Goal: Information Seeking & Learning: Learn about a topic

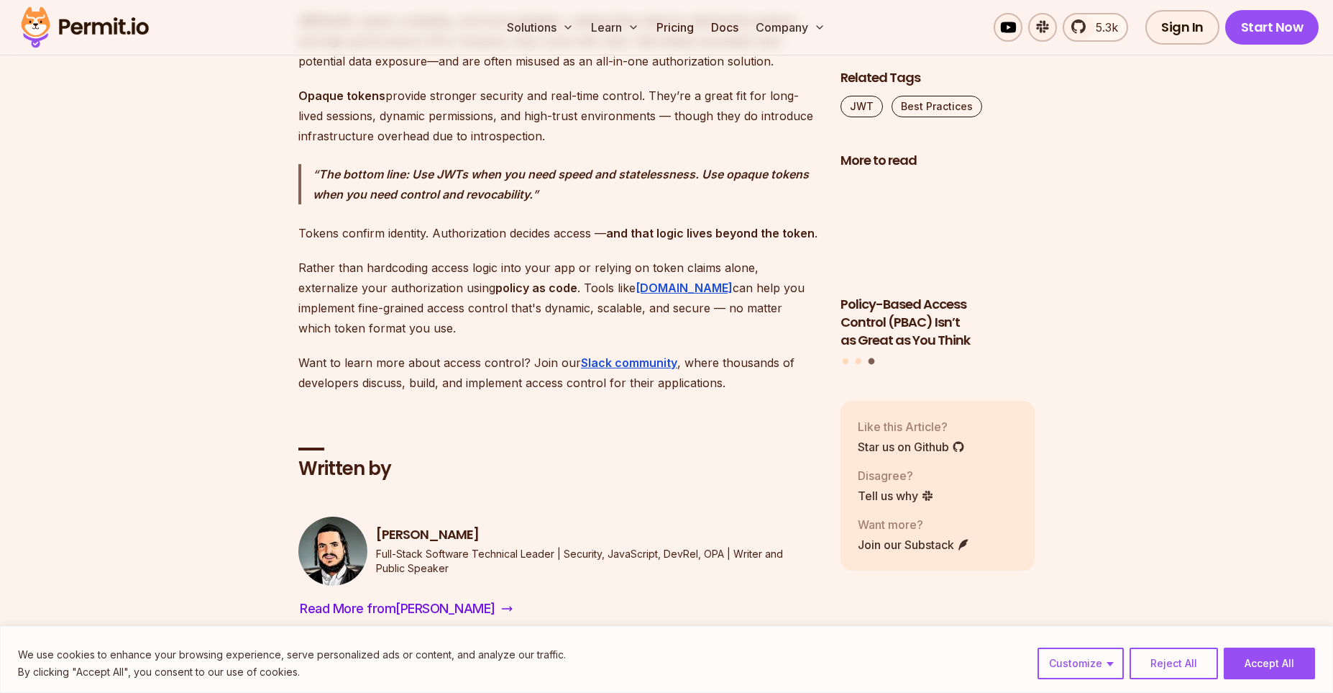
scroll to position [12207, 0]
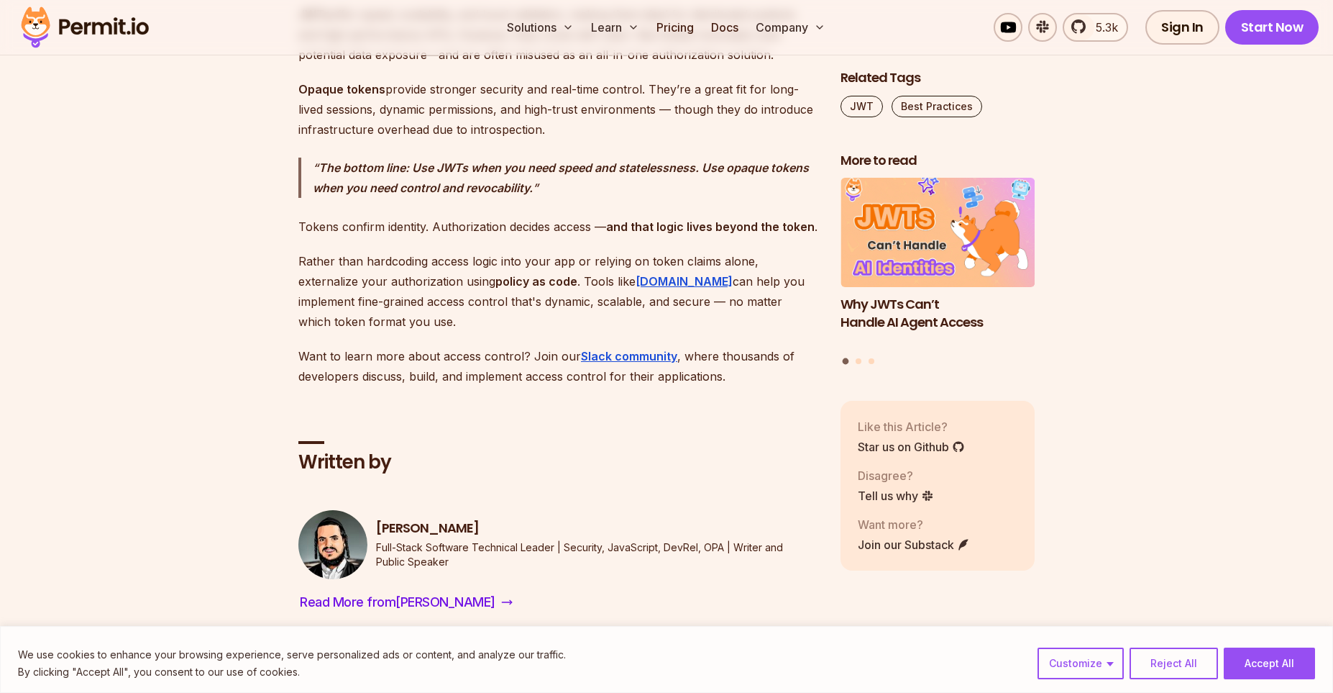
click at [675, 548] on p "Full-Stack Software Technical Leader | Security, JavaScript, DevRel, OPA | Writ…" at bounding box center [597, 554] width 442 height 29
copy p "DevRel"
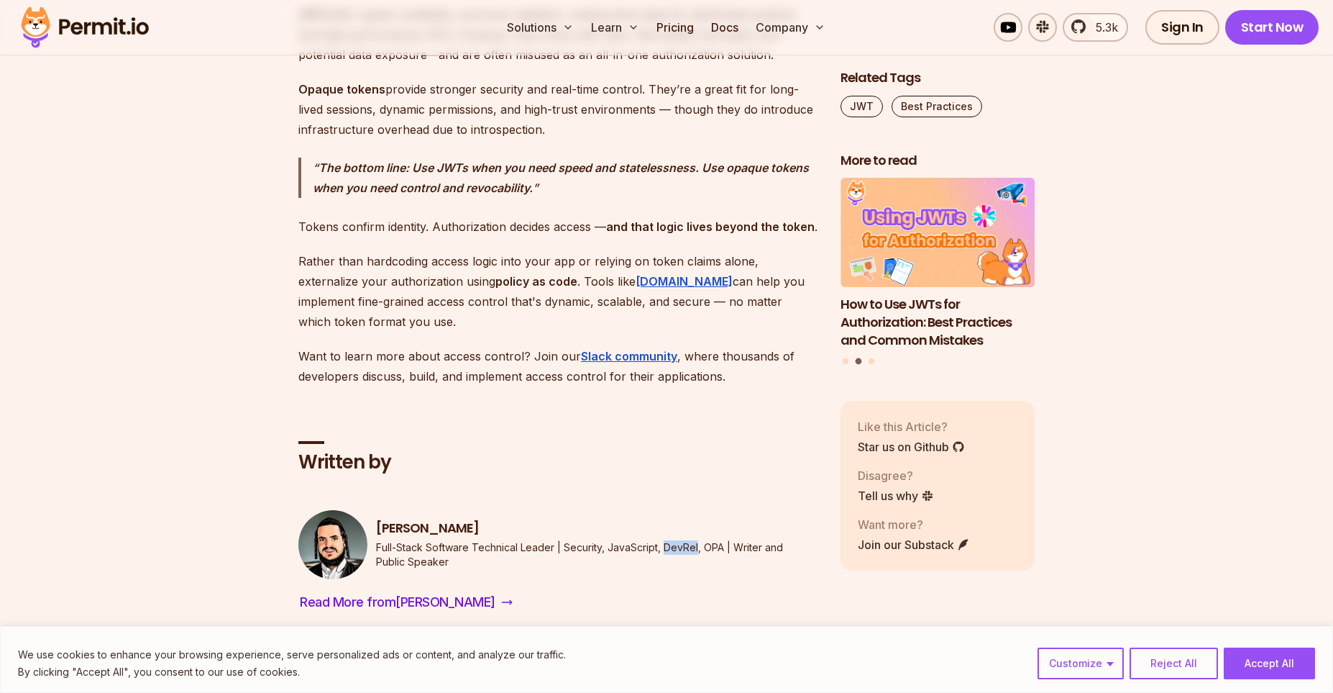
click at [70, 27] on img at bounding box center [84, 27] width 141 height 49
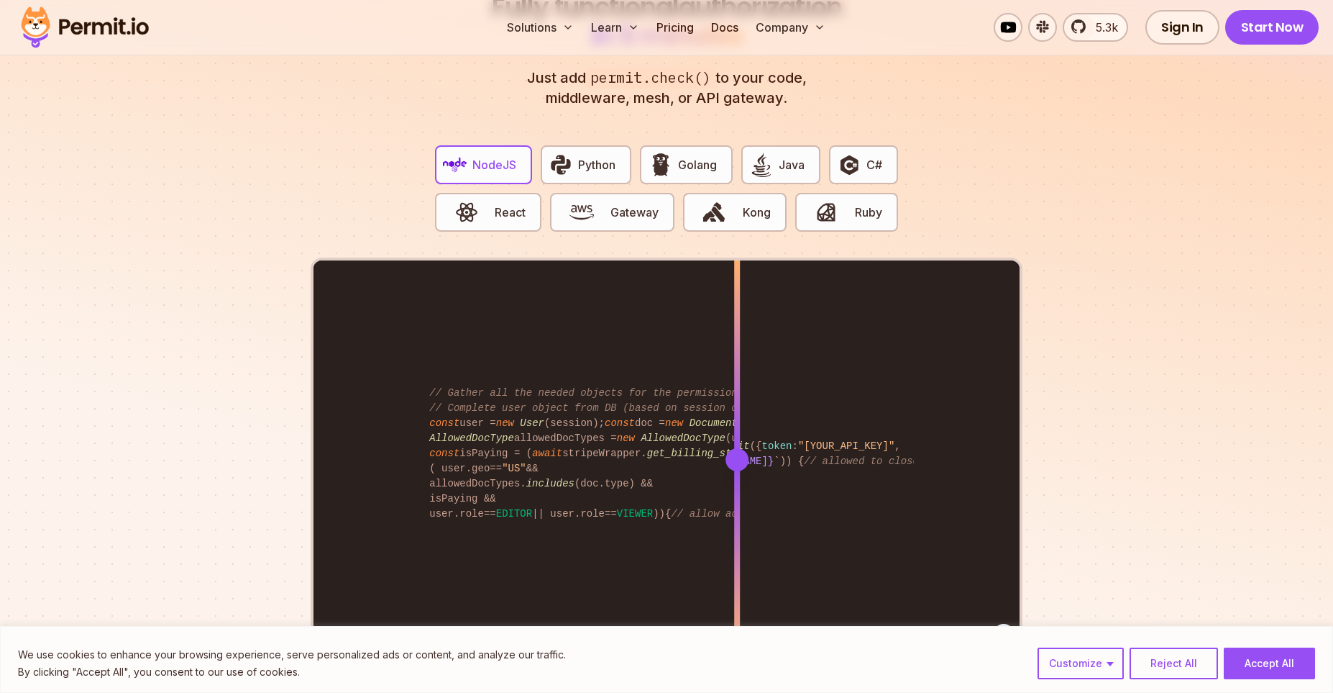
scroll to position [2680, 0]
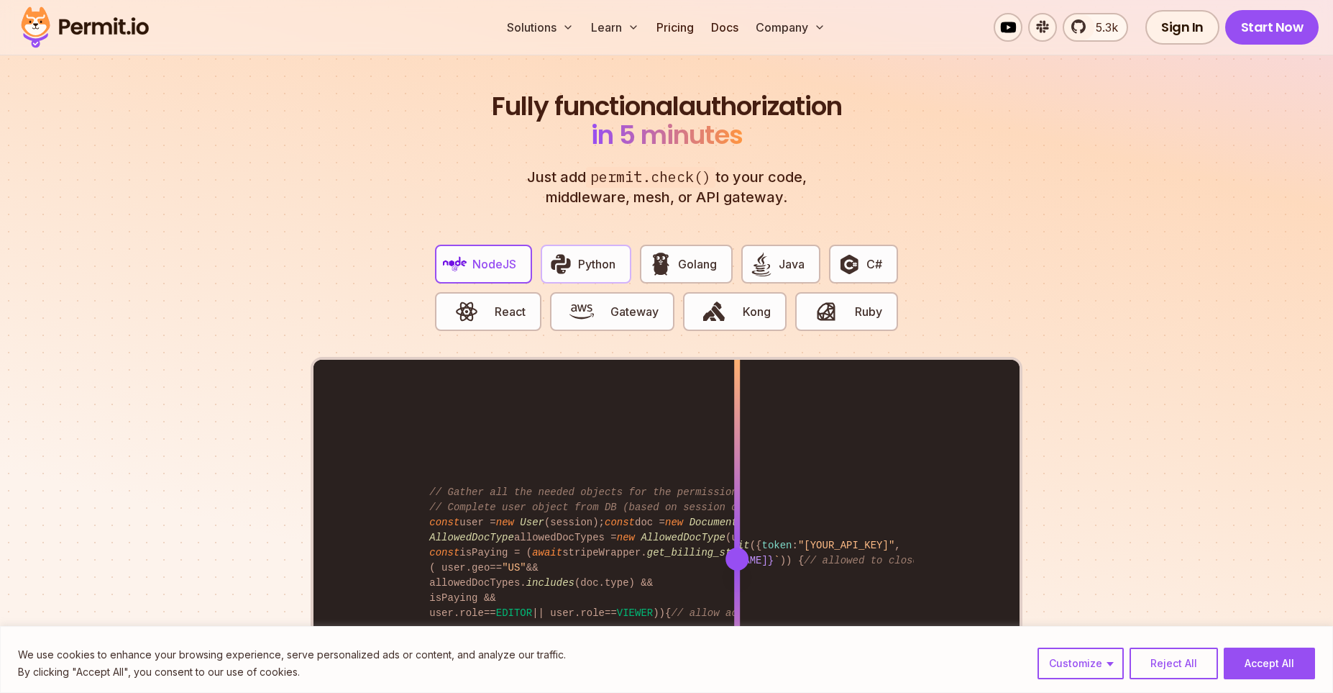
click at [584, 255] on span "Python" at bounding box center [596, 263] width 37 height 17
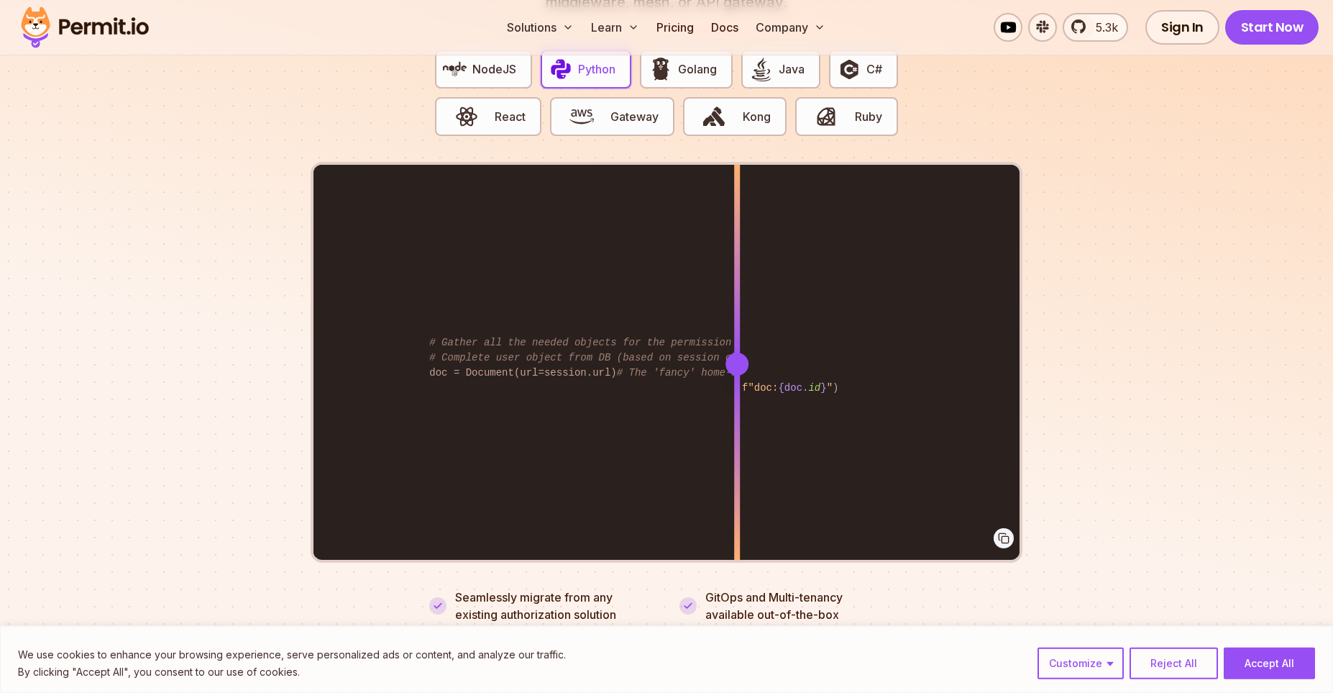
scroll to position [2878, 0]
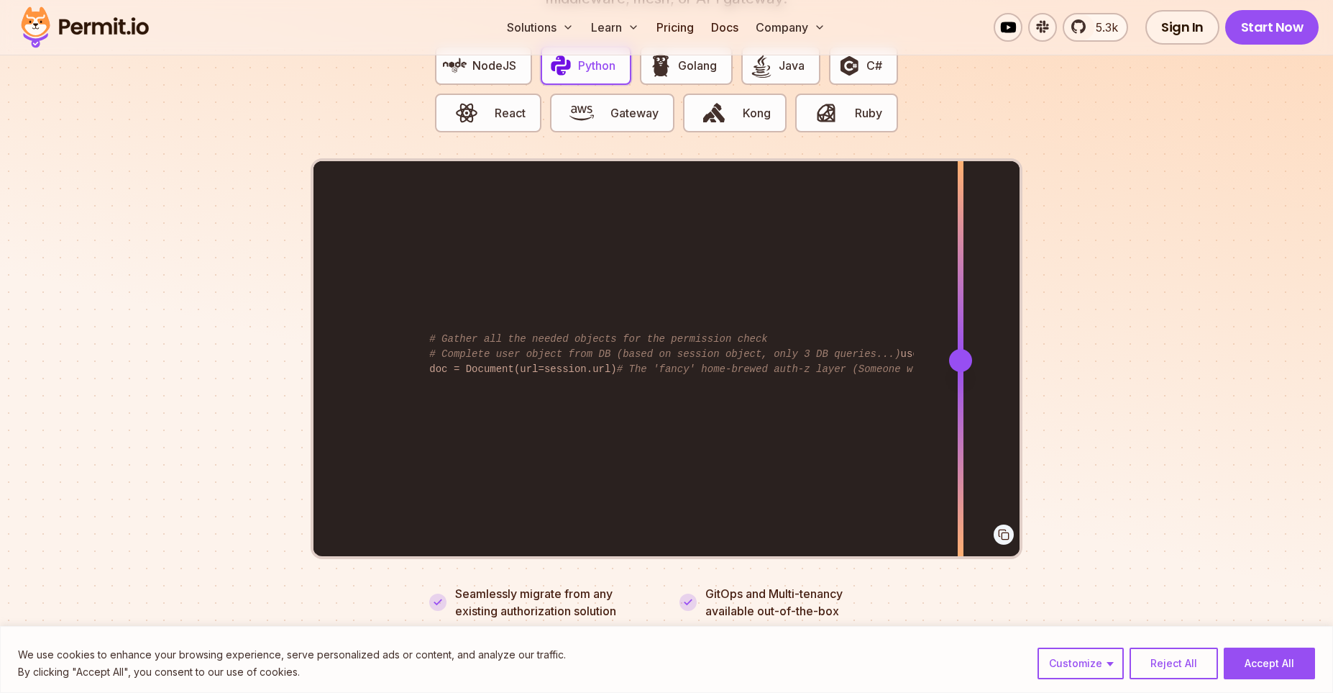
drag, startPoint x: 736, startPoint y: 342, endPoint x: 958, endPoint y: 421, distance: 235.0
click at [960, 421] on div at bounding box center [961, 359] width 6 height 397
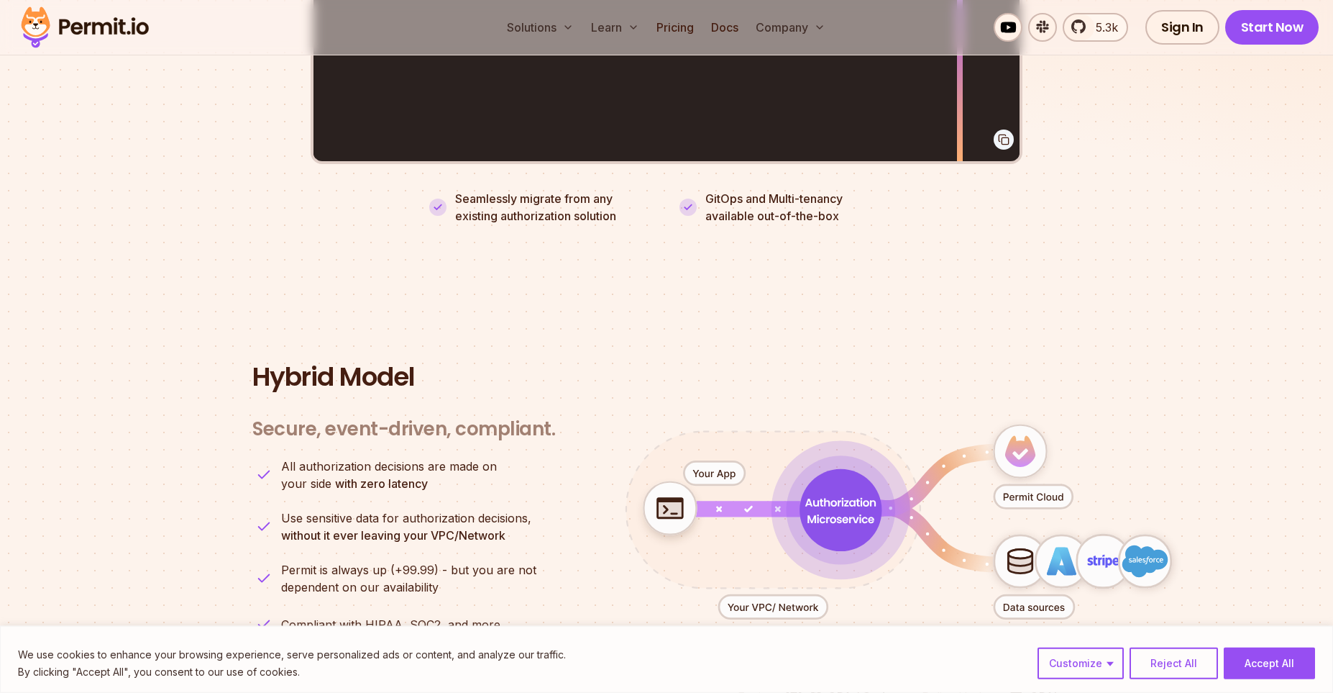
scroll to position [0, 0]
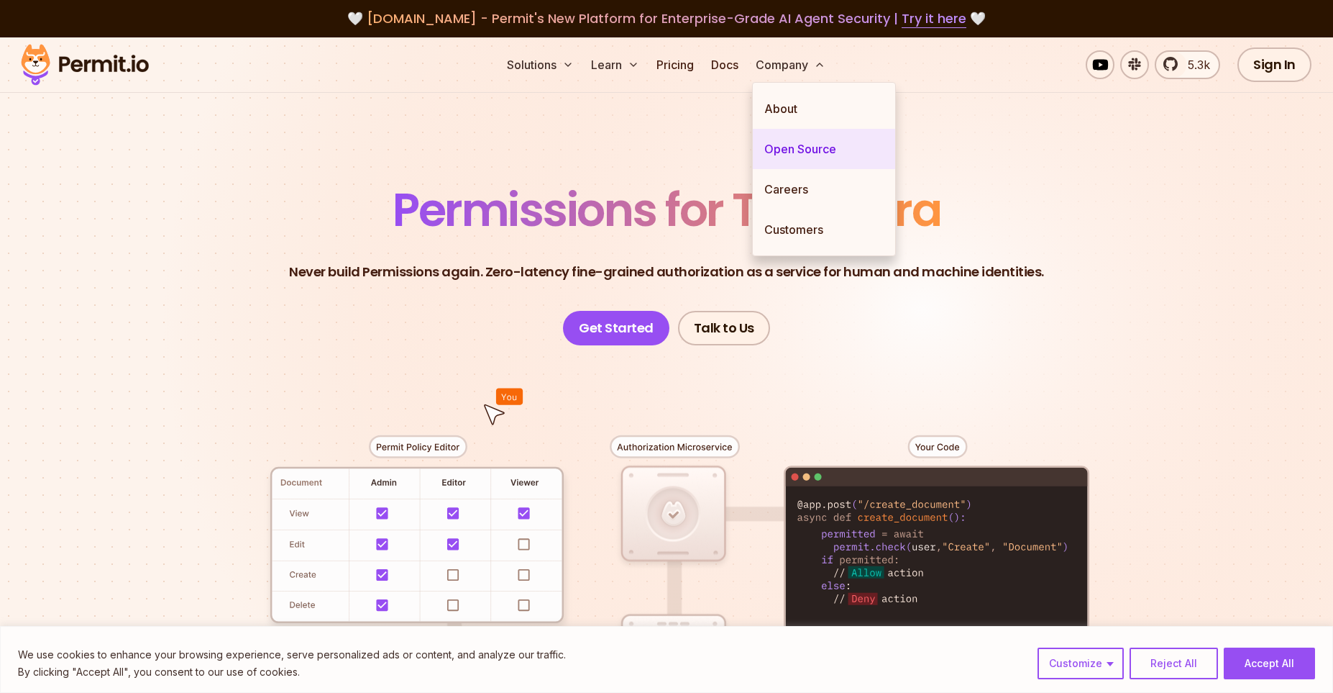
click at [818, 142] on link "Open Source" at bounding box center [824, 149] width 142 height 40
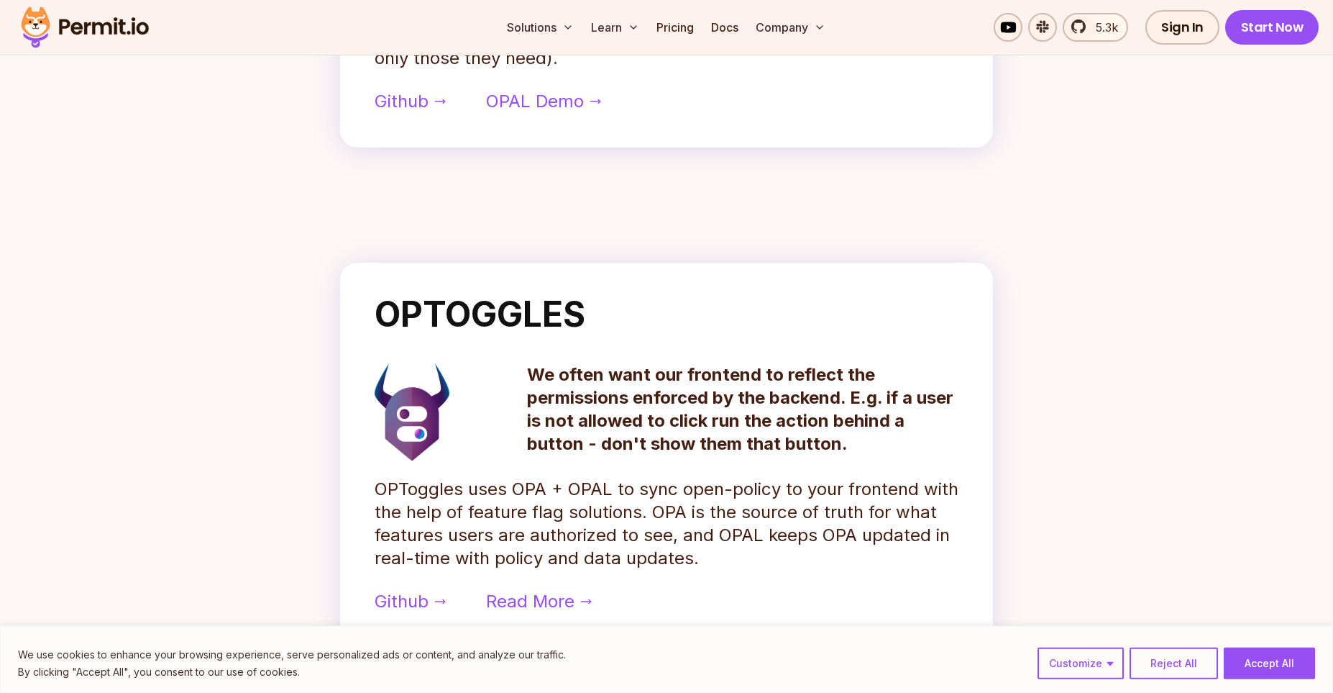
scroll to position [1191, 0]
